Goal: Task Accomplishment & Management: Manage account settings

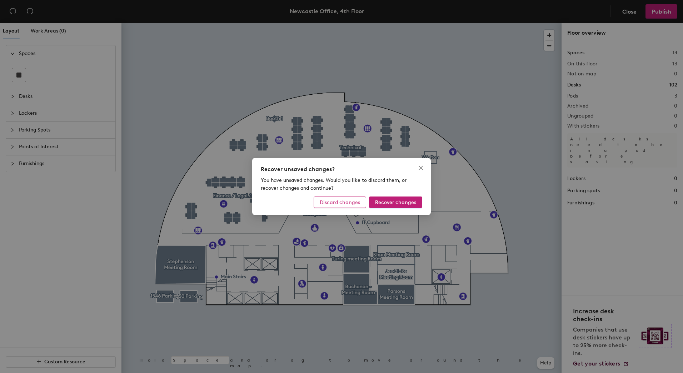
click at [352, 206] on button "Discard changes" at bounding box center [340, 201] width 52 height 11
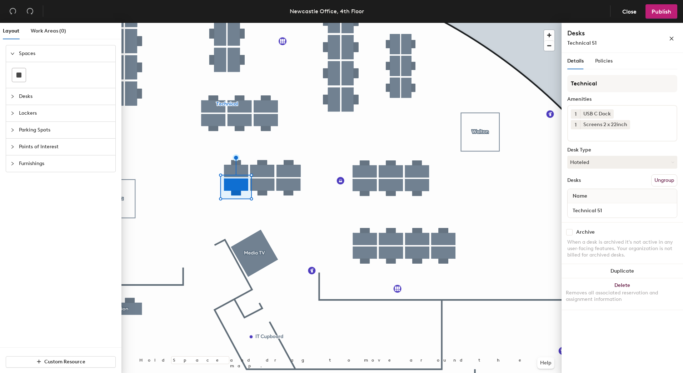
click at [571, 232] on input "checkbox" at bounding box center [569, 232] width 6 height 6
checkbox input "true"
click at [568, 229] on input "checkbox" at bounding box center [569, 232] width 6 height 6
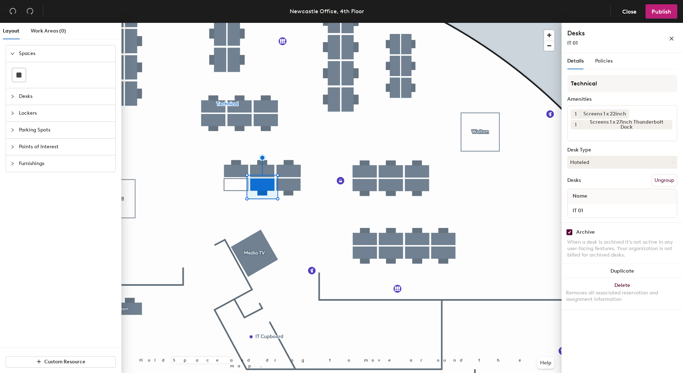
checkbox input "true"
click at [570, 230] on input "checkbox" at bounding box center [569, 232] width 6 height 6
checkbox input "true"
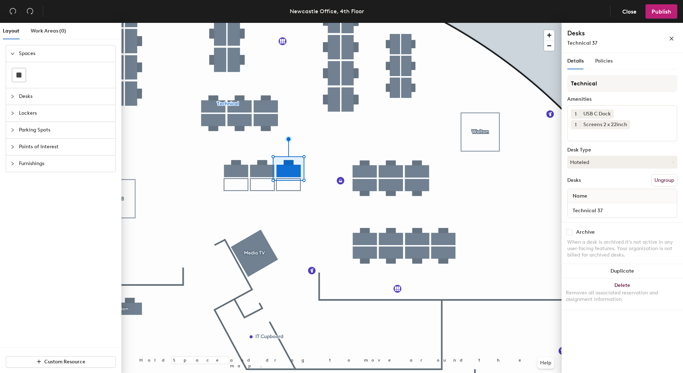
click at [568, 232] on input "checkbox" at bounding box center [569, 232] width 6 height 6
checkbox input "true"
click at [570, 235] on input "checkbox" at bounding box center [569, 232] width 6 height 6
checkbox input "true"
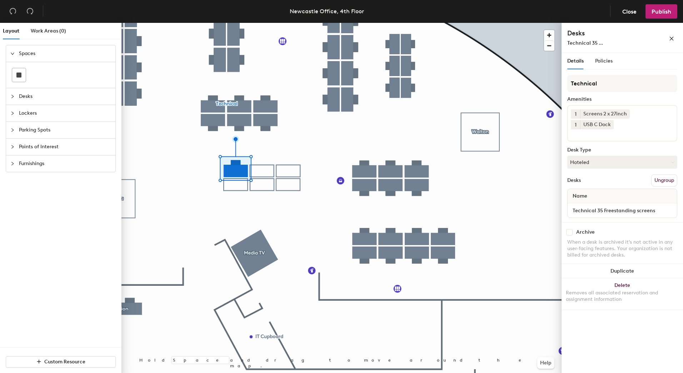
click at [570, 233] on input "checkbox" at bounding box center [569, 232] width 6 height 6
checkbox input "true"
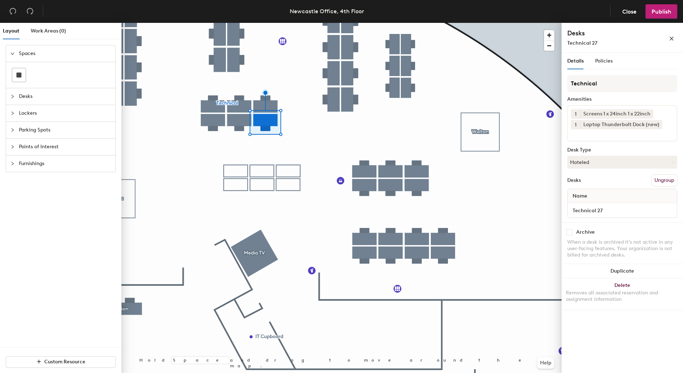
click at [570, 231] on input "checkbox" at bounding box center [569, 232] width 6 height 6
checkbox input "true"
click at [569, 234] on input "checkbox" at bounding box center [569, 232] width 6 height 6
checkbox input "true"
drag, startPoint x: 563, startPoint y: 232, endPoint x: 569, endPoint y: 232, distance: 5.7
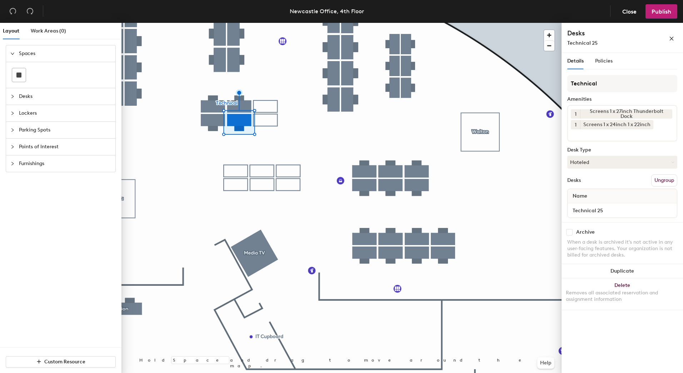
click at [564, 232] on div "Archive When a desk is archived it's not active in any user-facing features. Yo…" at bounding box center [621, 244] width 121 height 45
click at [569, 232] on input "checkbox" at bounding box center [569, 232] width 6 height 6
checkbox input "true"
click at [572, 234] on input "checkbox" at bounding box center [569, 232] width 6 height 6
checkbox input "true"
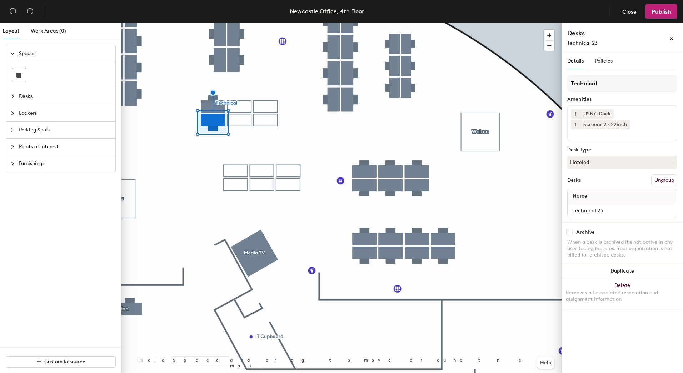
click at [574, 230] on div "Archive" at bounding box center [622, 232] width 110 height 6
click at [573, 234] on div "Archive" at bounding box center [622, 232] width 110 height 6
click at [571, 234] on input "checkbox" at bounding box center [569, 232] width 6 height 6
checkbox input "true"
click at [567, 234] on input "checkbox" at bounding box center [569, 232] width 6 height 6
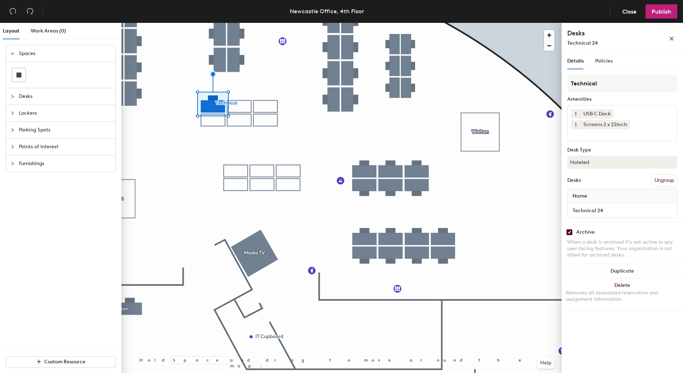
checkbox input "true"
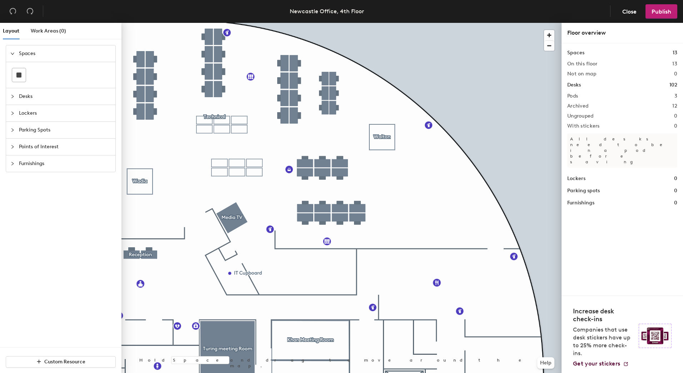
click at [9, 27] on div "Layout" at bounding box center [11, 31] width 16 height 16
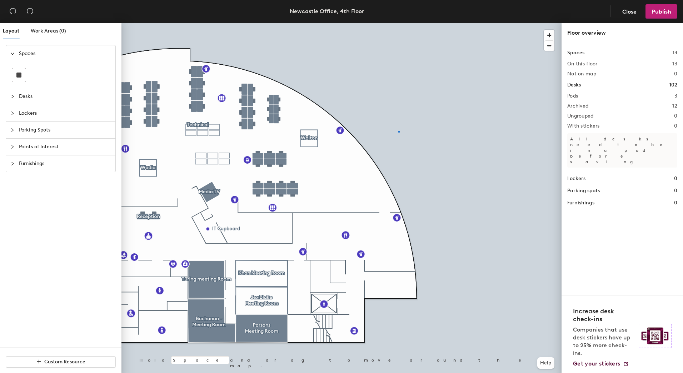
click at [398, 23] on div at bounding box center [341, 23] width 440 height 0
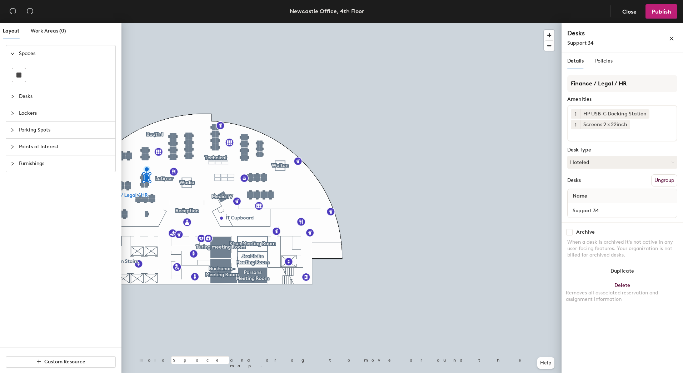
click at [572, 234] on input "checkbox" at bounding box center [569, 232] width 6 height 6
checkbox input "true"
click at [570, 230] on input "checkbox" at bounding box center [569, 232] width 6 height 6
checkbox input "true"
click at [572, 235] on div "Archive When a desk is archived it's not active in any user-facing features. Yo…" at bounding box center [621, 244] width 121 height 45
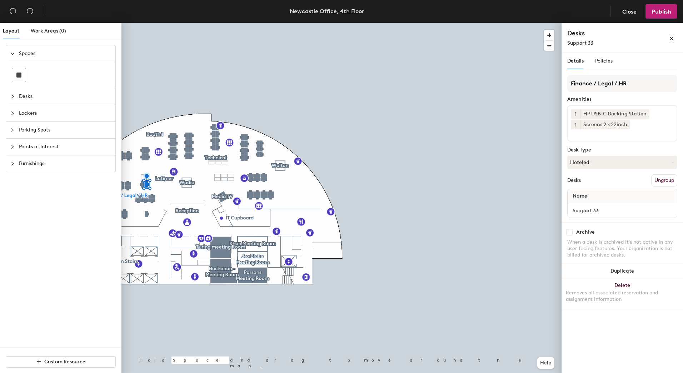
click at [569, 232] on input "checkbox" at bounding box center [569, 232] width 6 height 6
checkbox input "true"
click at [570, 232] on input "checkbox" at bounding box center [569, 232] width 6 height 6
checkbox input "true"
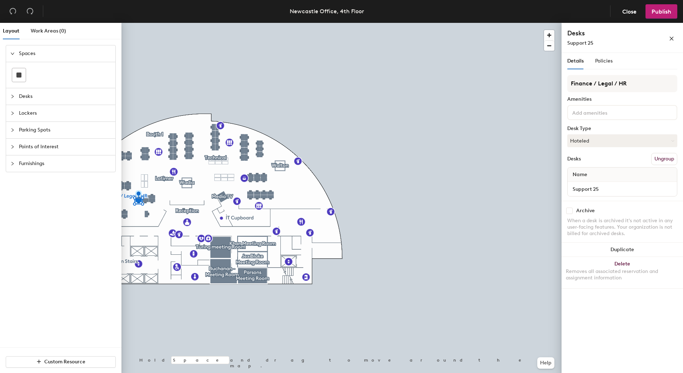
click at [573, 211] on div "Archive" at bounding box center [622, 210] width 110 height 6
click at [570, 214] on div "Archive When a desk is archived it's not active in any user-facing features. Yo…" at bounding box center [621, 223] width 121 height 45
click at [570, 212] on input "checkbox" at bounding box center [569, 210] width 6 height 6
checkbox input "true"
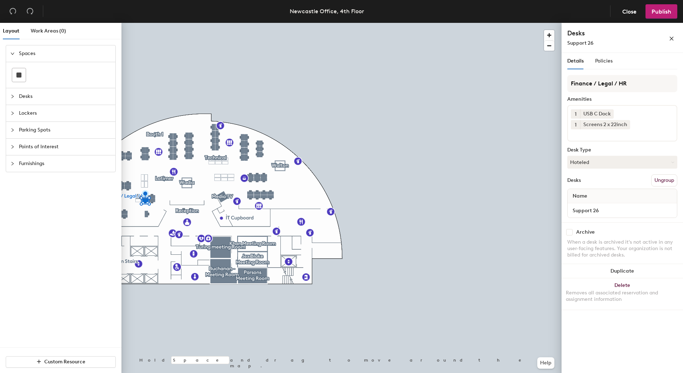
click at [570, 233] on input "checkbox" at bounding box center [569, 232] width 6 height 6
checkbox input "true"
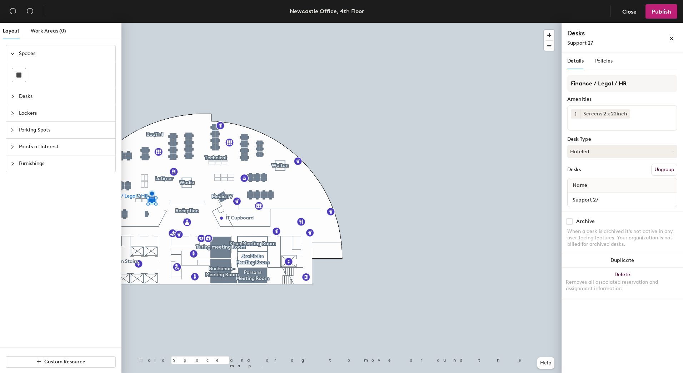
click at [571, 221] on input "checkbox" at bounding box center [569, 221] width 6 height 6
checkbox input "true"
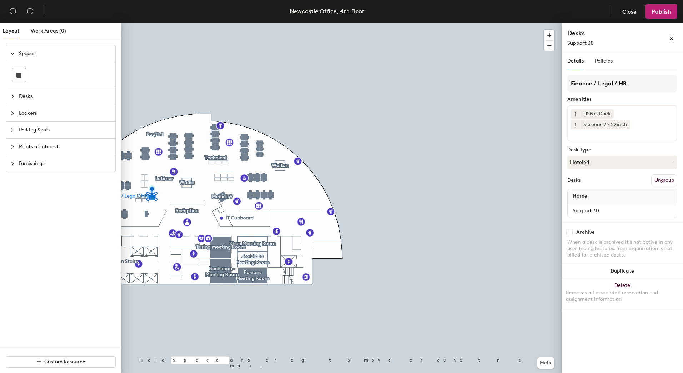
click at [571, 233] on input "checkbox" at bounding box center [569, 232] width 6 height 6
checkbox input "true"
click at [571, 233] on input "checkbox" at bounding box center [569, 232] width 6 height 6
checkbox input "true"
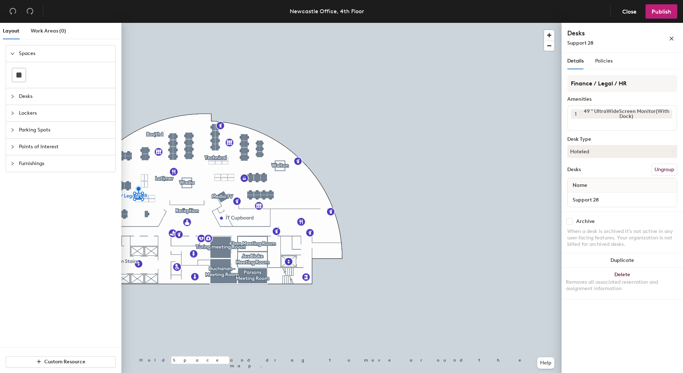
click at [572, 222] on input "checkbox" at bounding box center [569, 221] width 6 height 6
checkbox input "true"
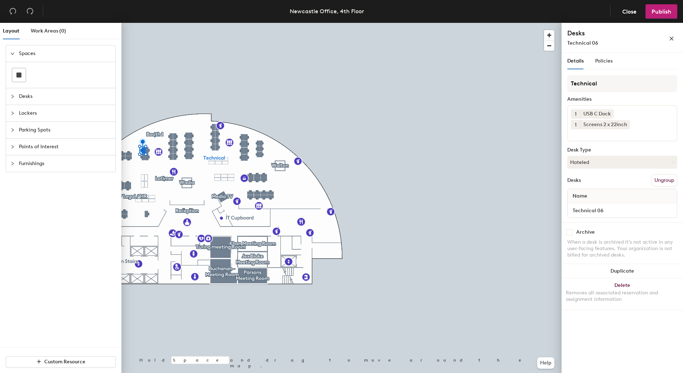
click at [572, 234] on div "Archive" at bounding box center [622, 232] width 110 height 6
click at [569, 233] on input "checkbox" at bounding box center [569, 232] width 6 height 6
checkbox input "true"
click at [569, 234] on input "checkbox" at bounding box center [569, 232] width 6 height 6
checkbox input "true"
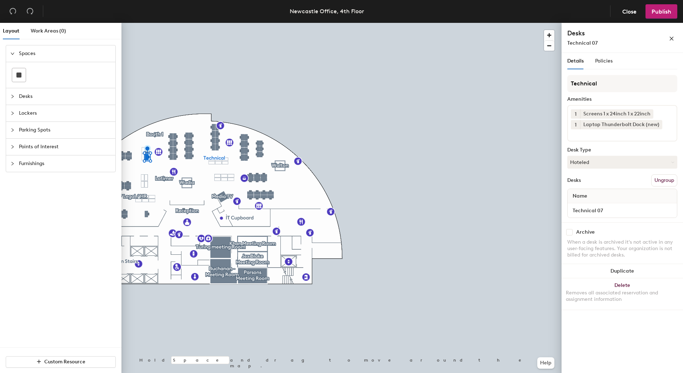
click at [570, 230] on input "checkbox" at bounding box center [569, 232] width 6 height 6
checkbox input "true"
click at [568, 234] on input "checkbox" at bounding box center [569, 232] width 6 height 6
checkbox input "true"
click at [570, 230] on input "checkbox" at bounding box center [569, 232] width 6 height 6
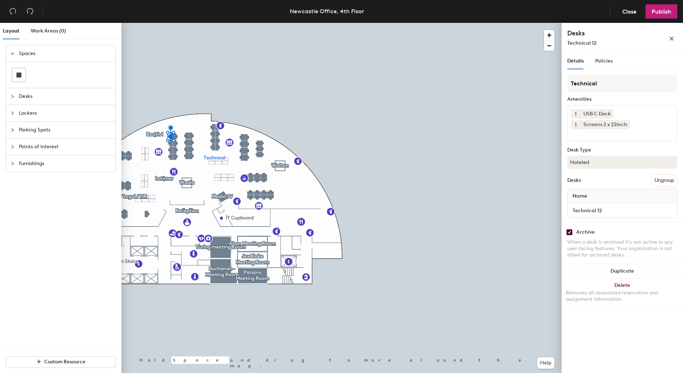
checkbox input "true"
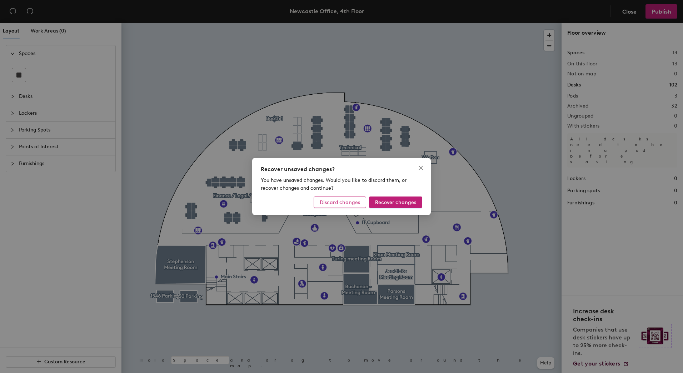
click at [344, 202] on span "Discard changes" at bounding box center [340, 202] width 40 height 6
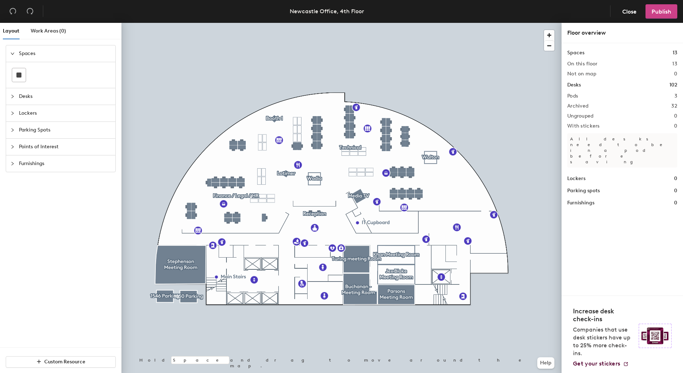
click at [667, 14] on span "Publish" at bounding box center [661, 11] width 20 height 7
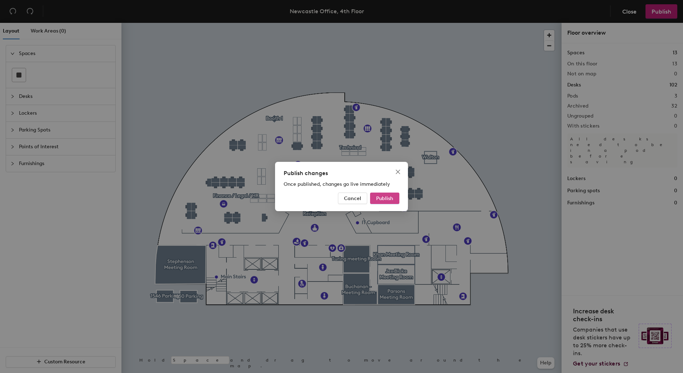
click at [390, 197] on span "Publish" at bounding box center [384, 198] width 17 height 6
